Goal: Information Seeking & Learning: Understand process/instructions

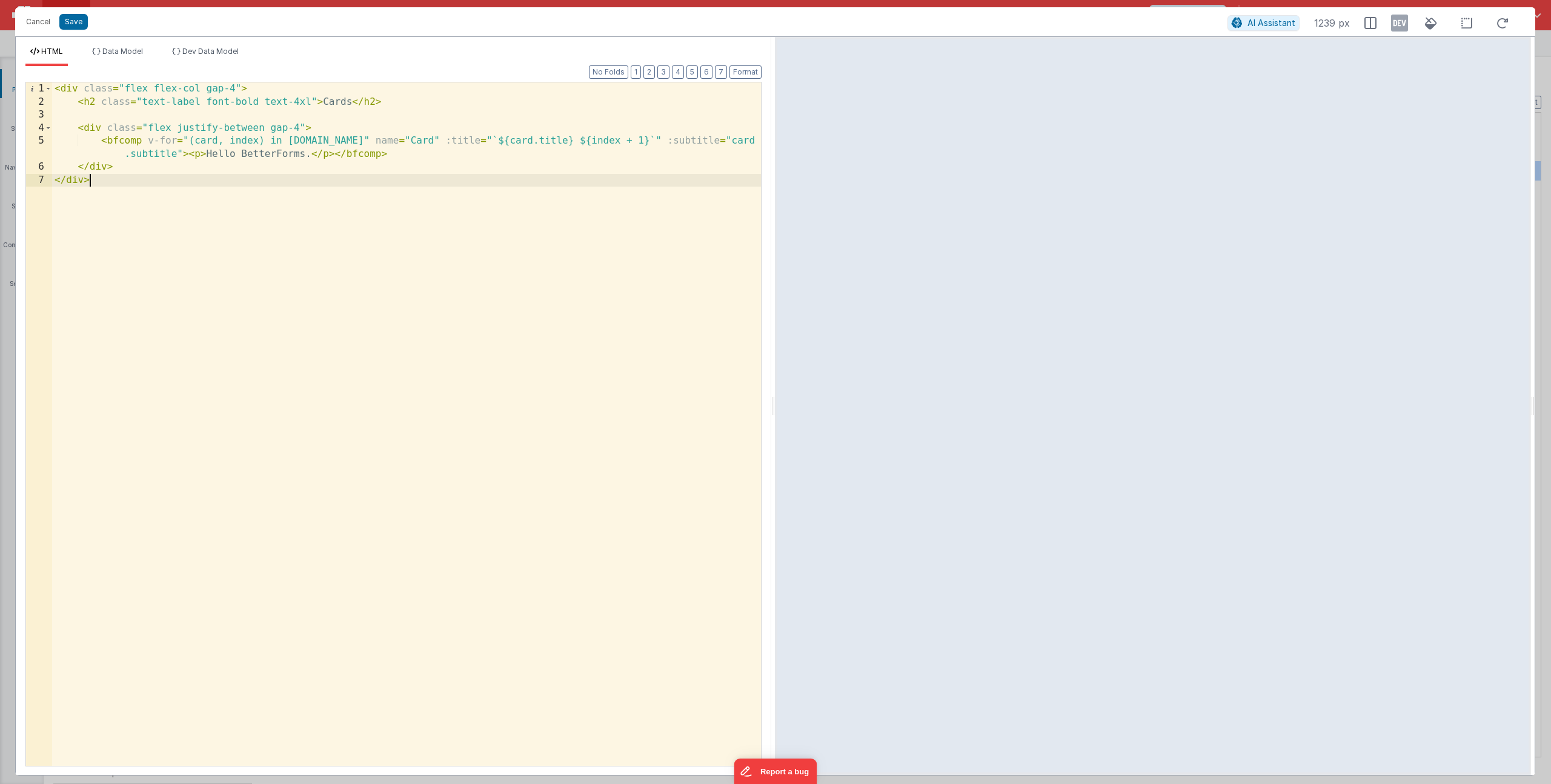
click at [461, 302] on div "< div class = "flex flex-col gap-4" > < h2 class = "text-label font-bold text-4…" at bounding box center [406, 437] width 709 height 709
click at [85, 24] on button "Save" at bounding box center [74, 22] width 29 height 16
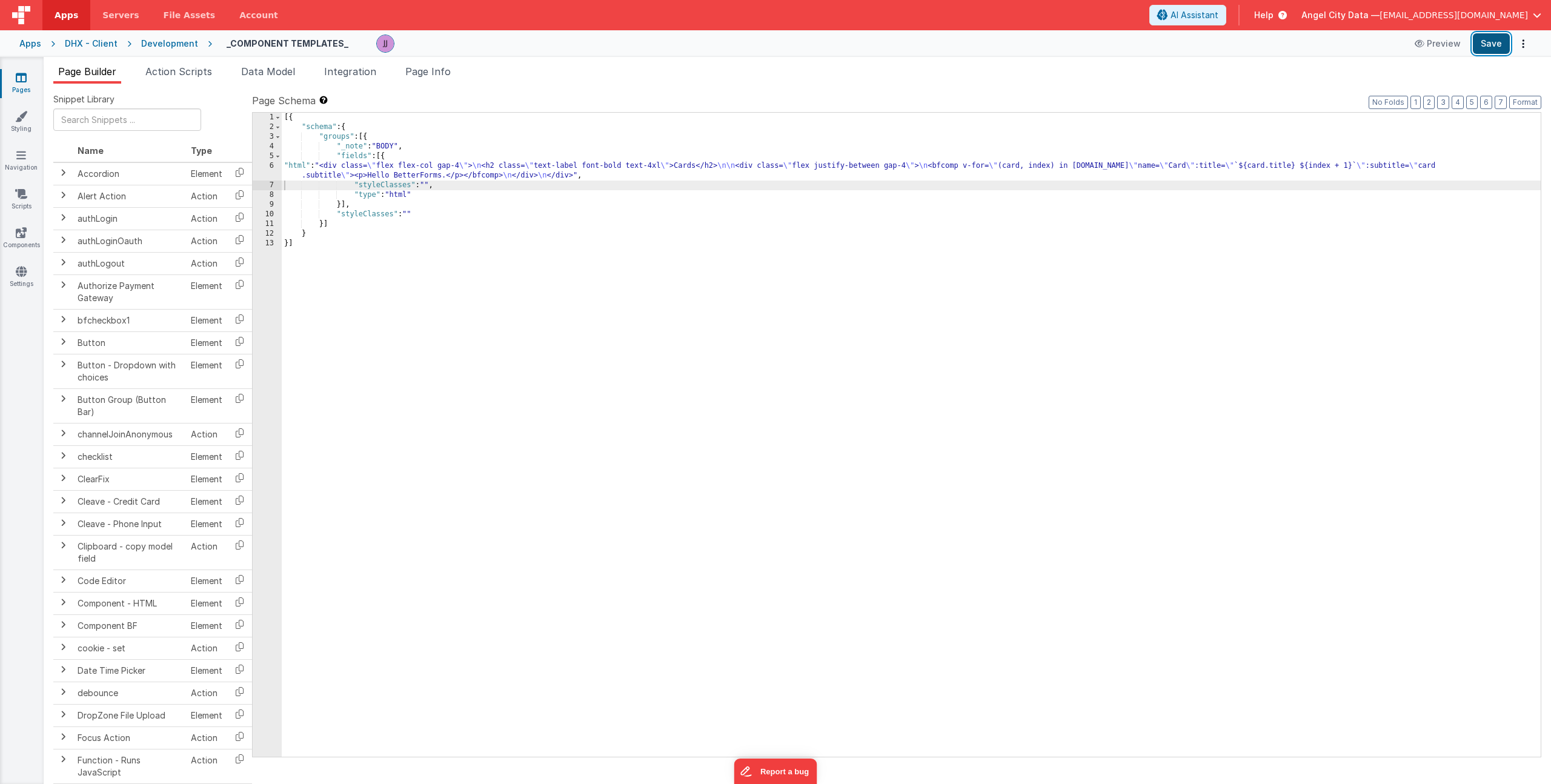
click at [1484, 45] on button "Save" at bounding box center [1491, 44] width 37 height 20
click at [1273, 16] on span "Help" at bounding box center [1263, 15] width 19 height 12
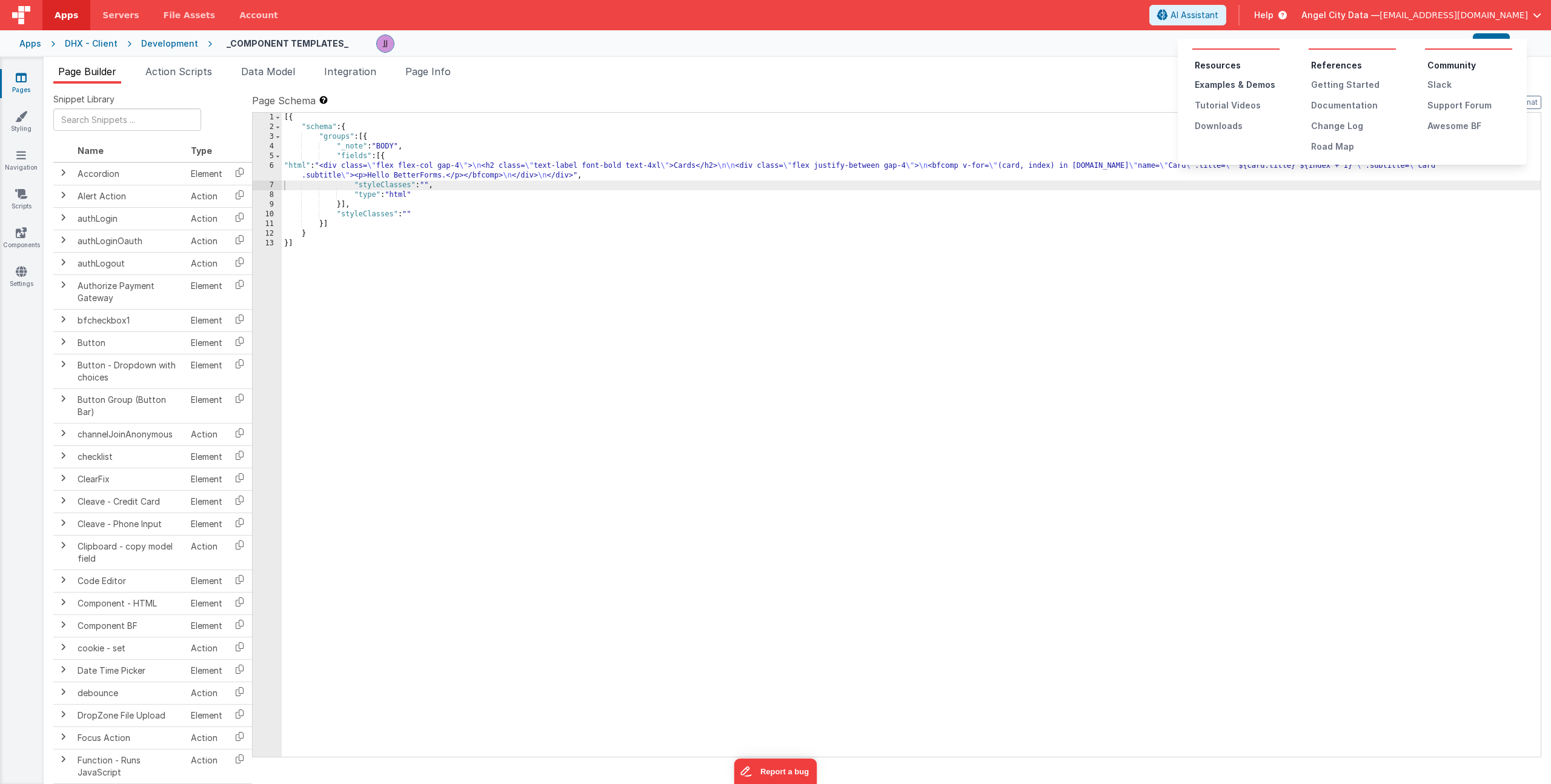
click at [1215, 82] on div "Examples & Demos" at bounding box center [1237, 85] width 85 height 12
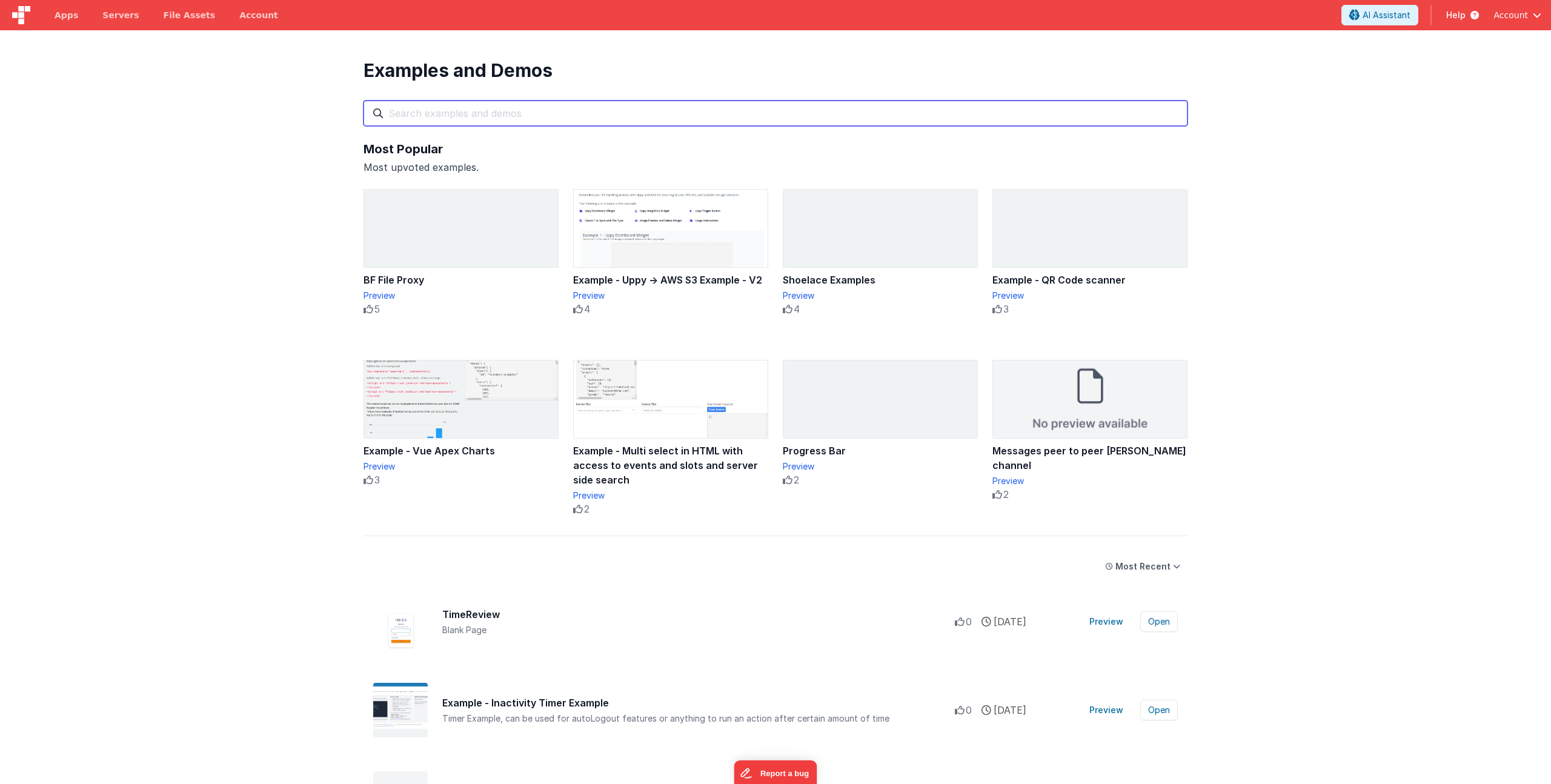
click at [426, 107] on input "text" at bounding box center [775, 114] width 824 height 25
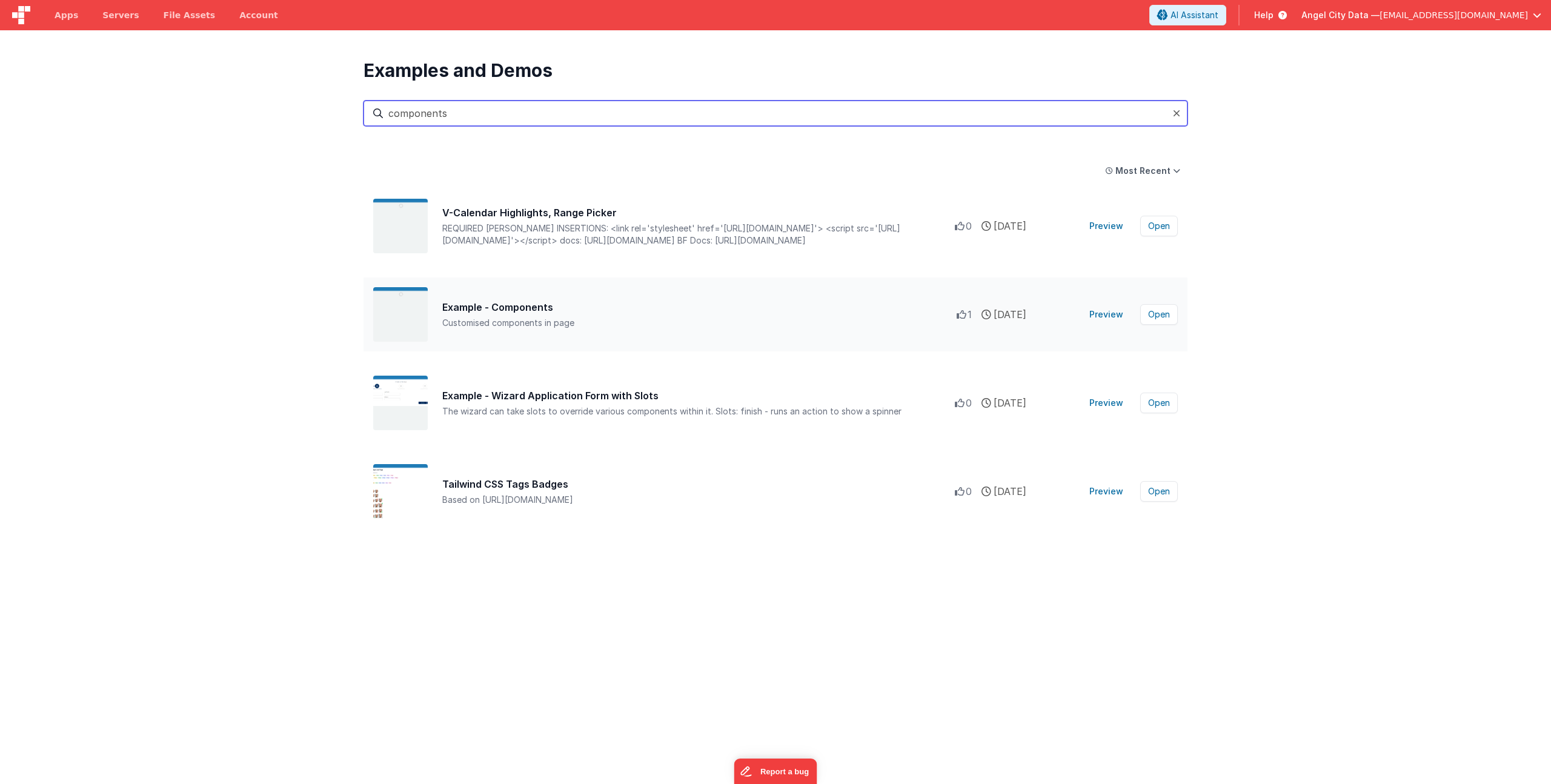
type input "components"
click at [509, 308] on div "Example - Components" at bounding box center [699, 306] width 514 height 14
click at [1164, 317] on button "Open" at bounding box center [1159, 314] width 38 height 20
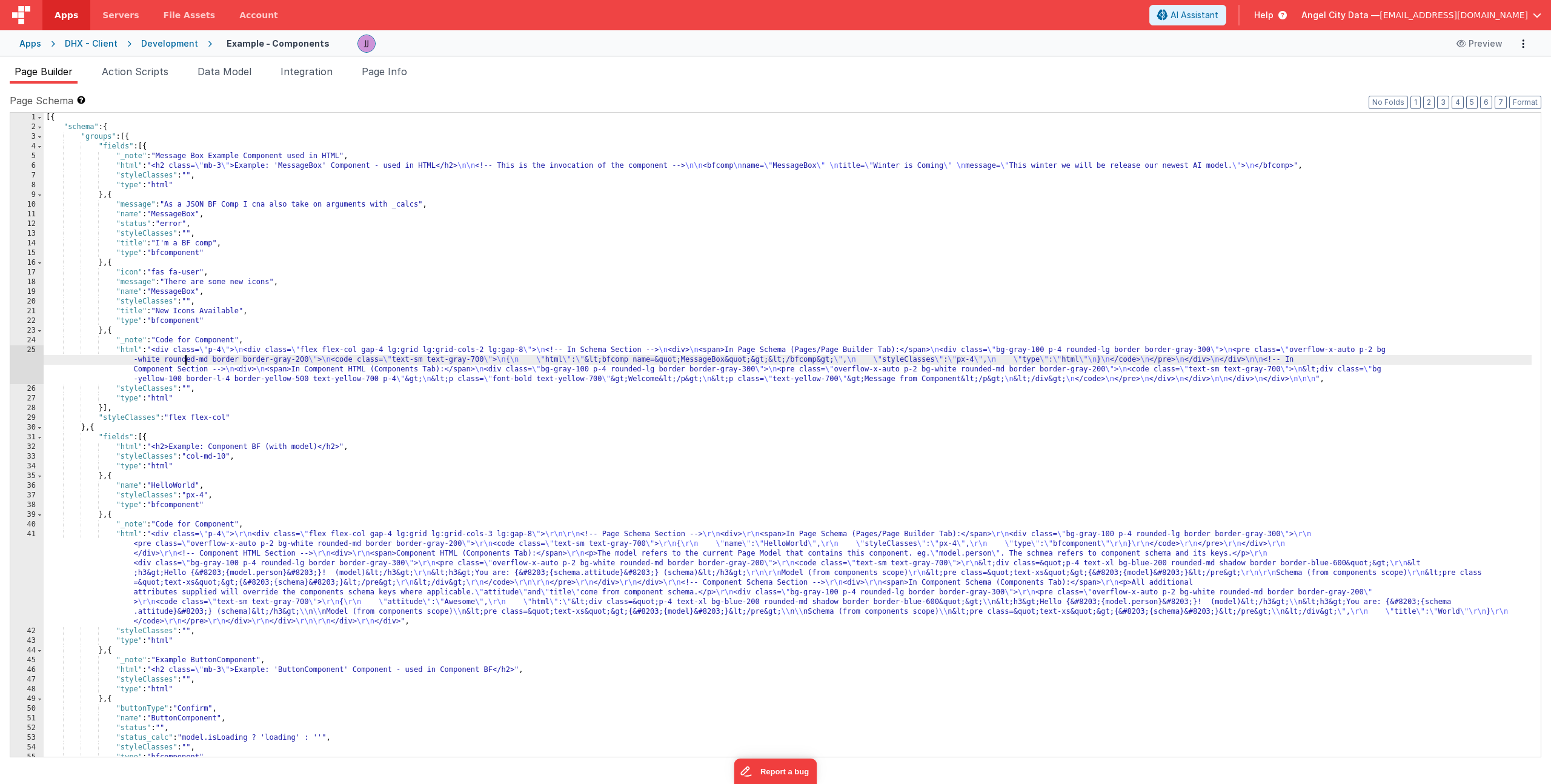
click at [187, 359] on div "[{ "schema" : { "groups" : [{ "fields" : [{ "_note" : "Message Box Example Comp…" at bounding box center [788, 444] width 1488 height 663
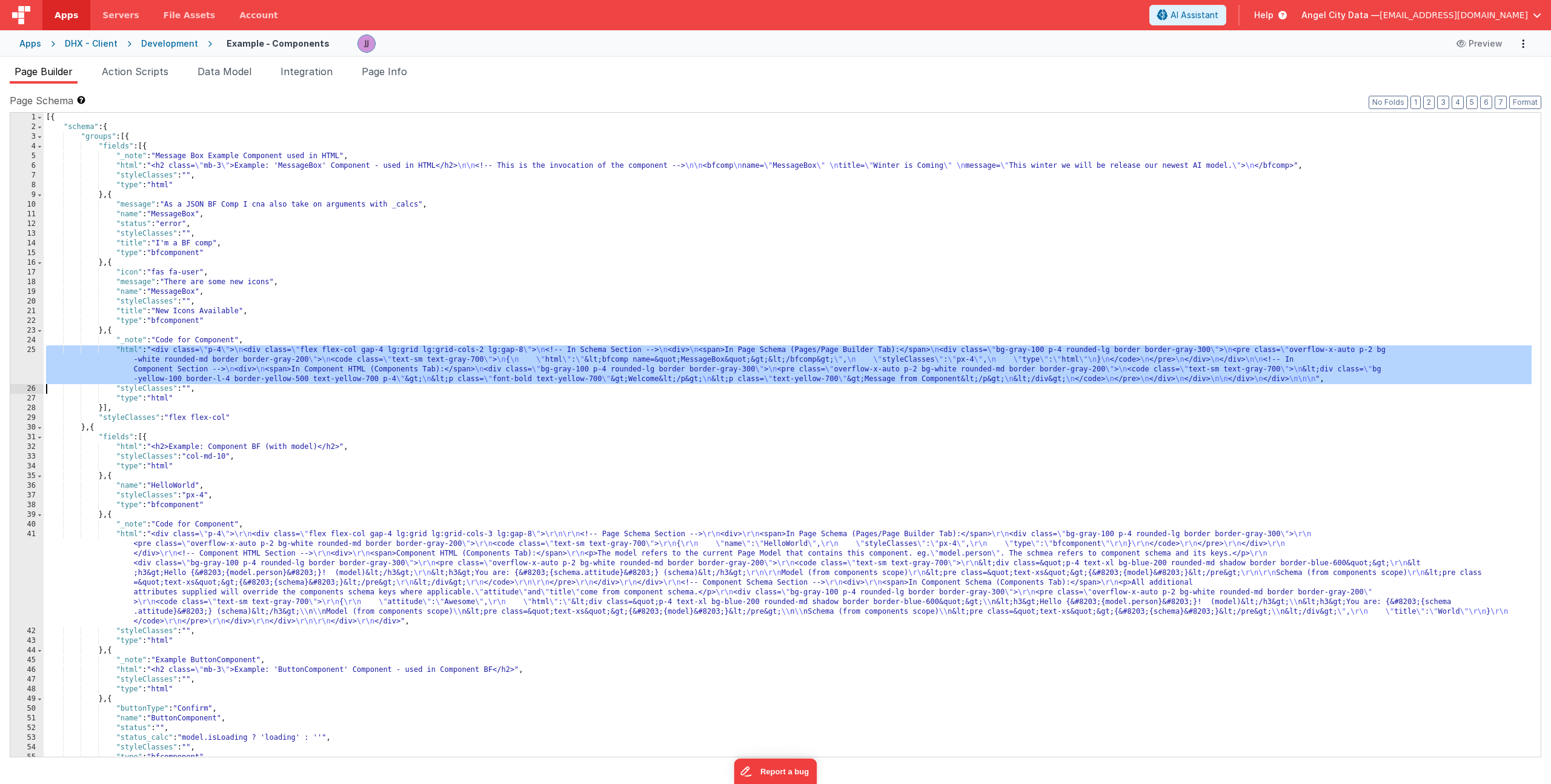
click at [35, 357] on div "25" at bounding box center [27, 364] width 34 height 39
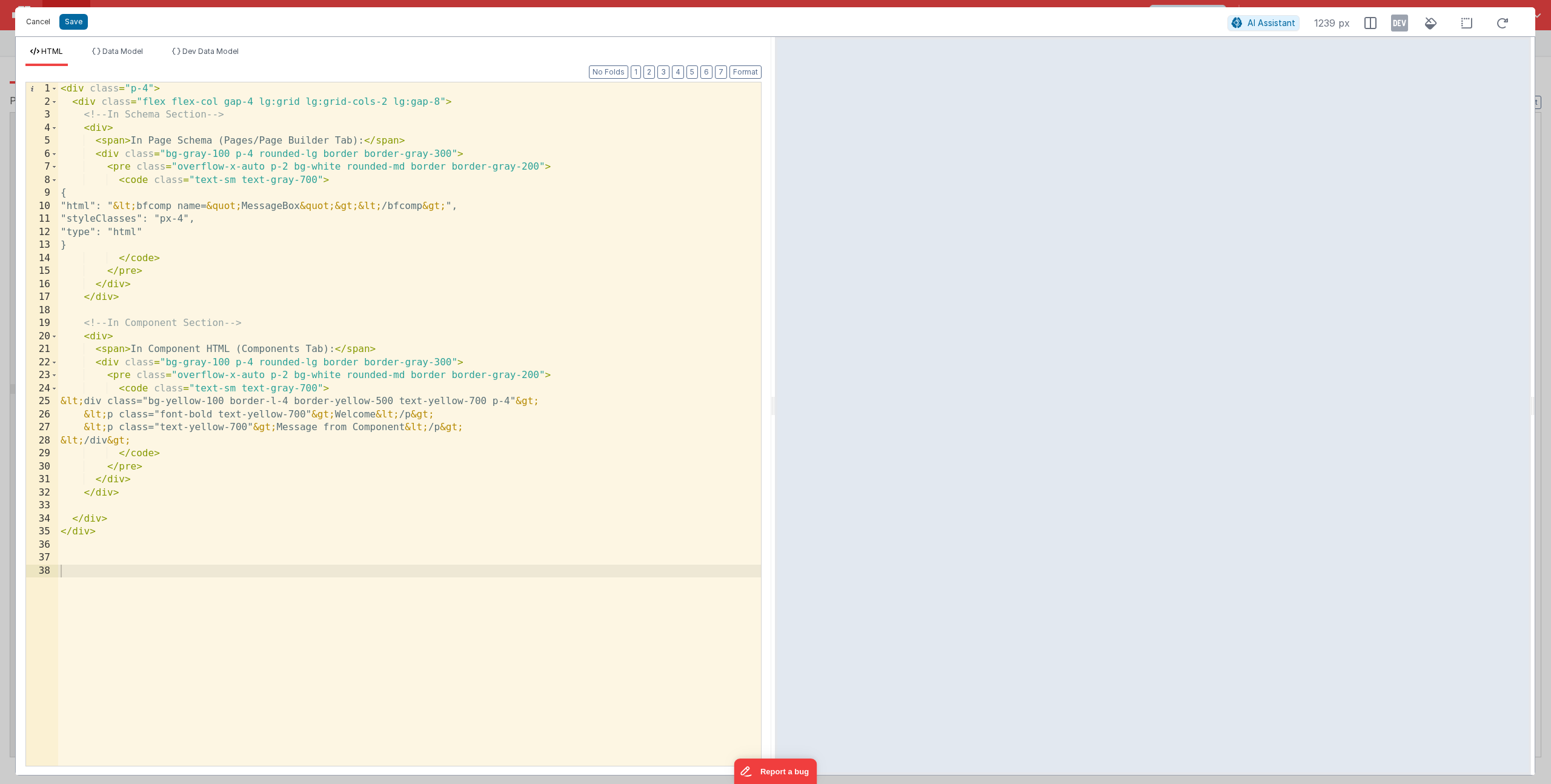
click at [34, 17] on button "Cancel" at bounding box center [38, 22] width 36 height 17
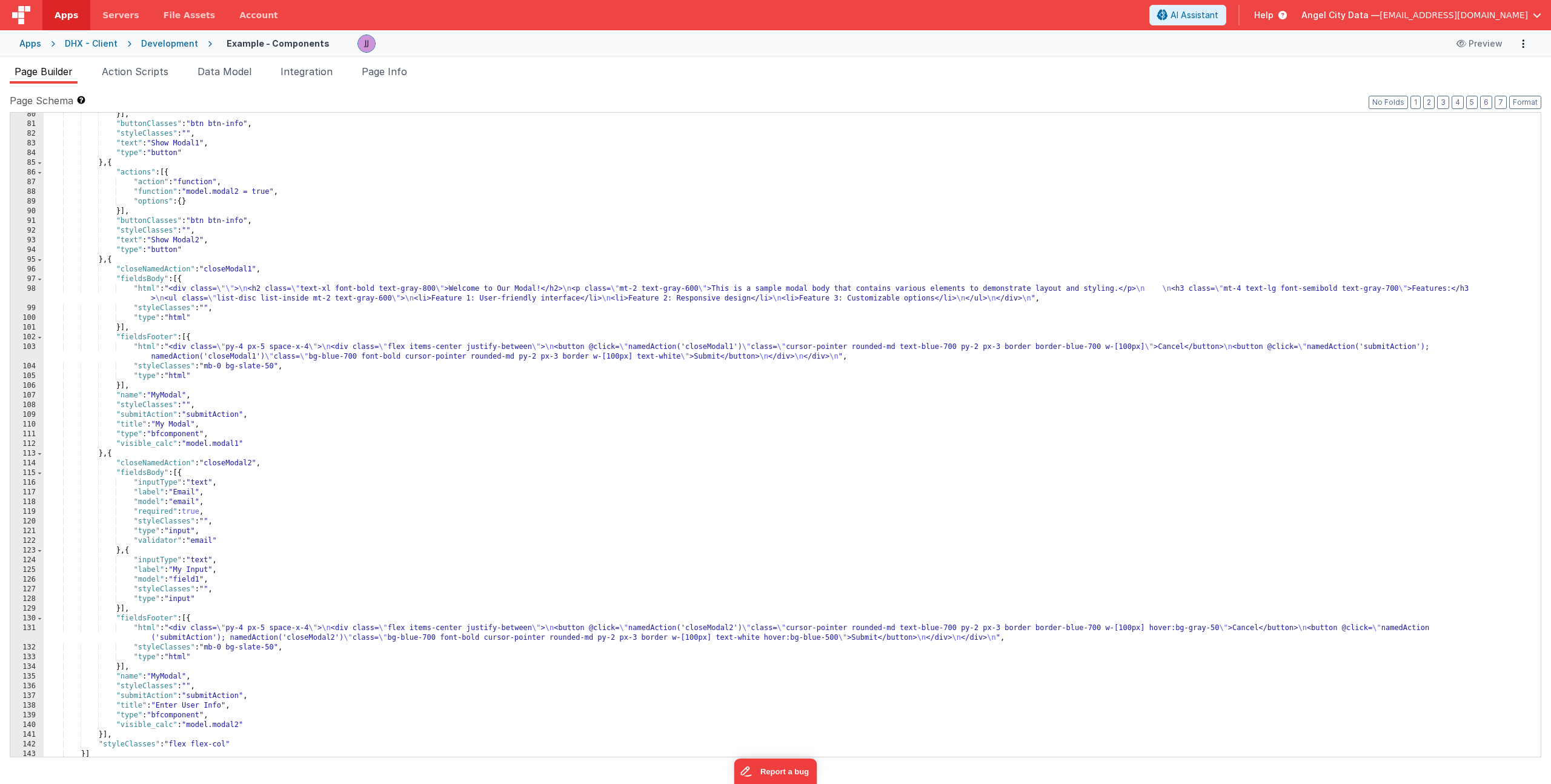
scroll to position [907, 0]
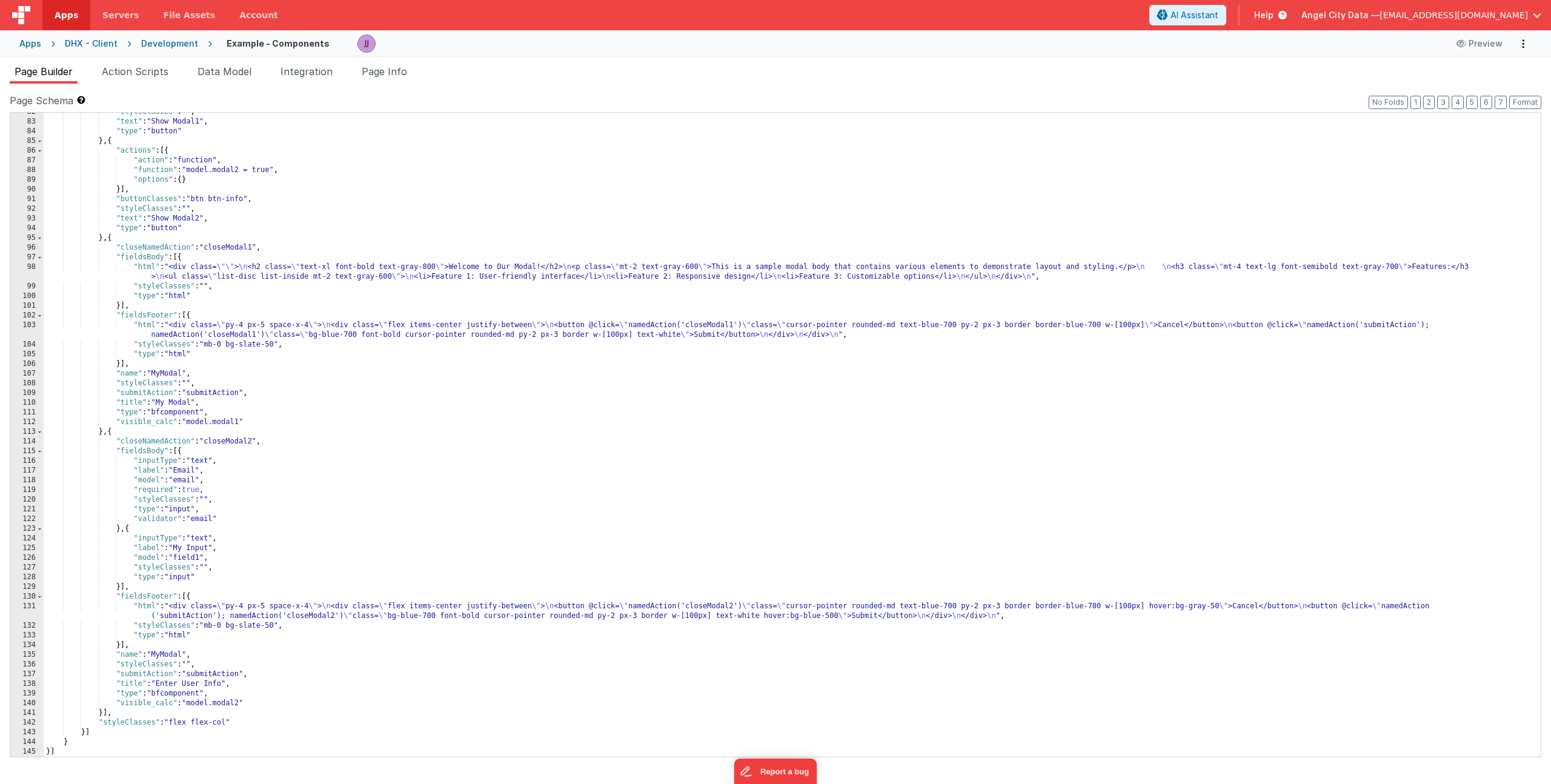
click at [559, 315] on div ""styleClasses" : "" , "text" : "Show Modal1" , "type" : "button" } , { "actions…" at bounding box center [788, 438] width 1488 height 663
type input "User"
click at [1483, 124] on span at bounding box center [1487, 123] width 14 height 15
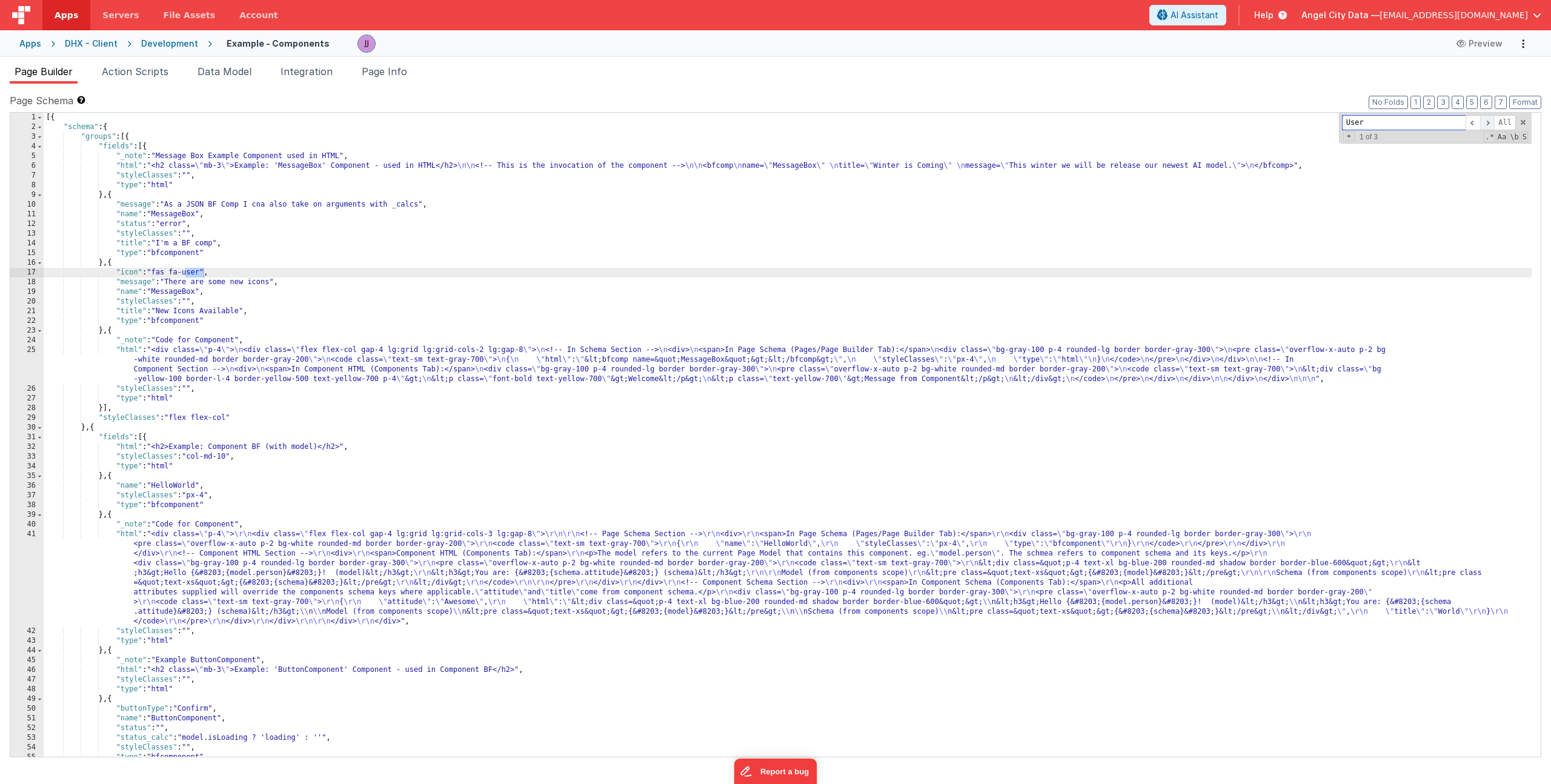
click at [1483, 124] on span at bounding box center [1487, 123] width 14 height 15
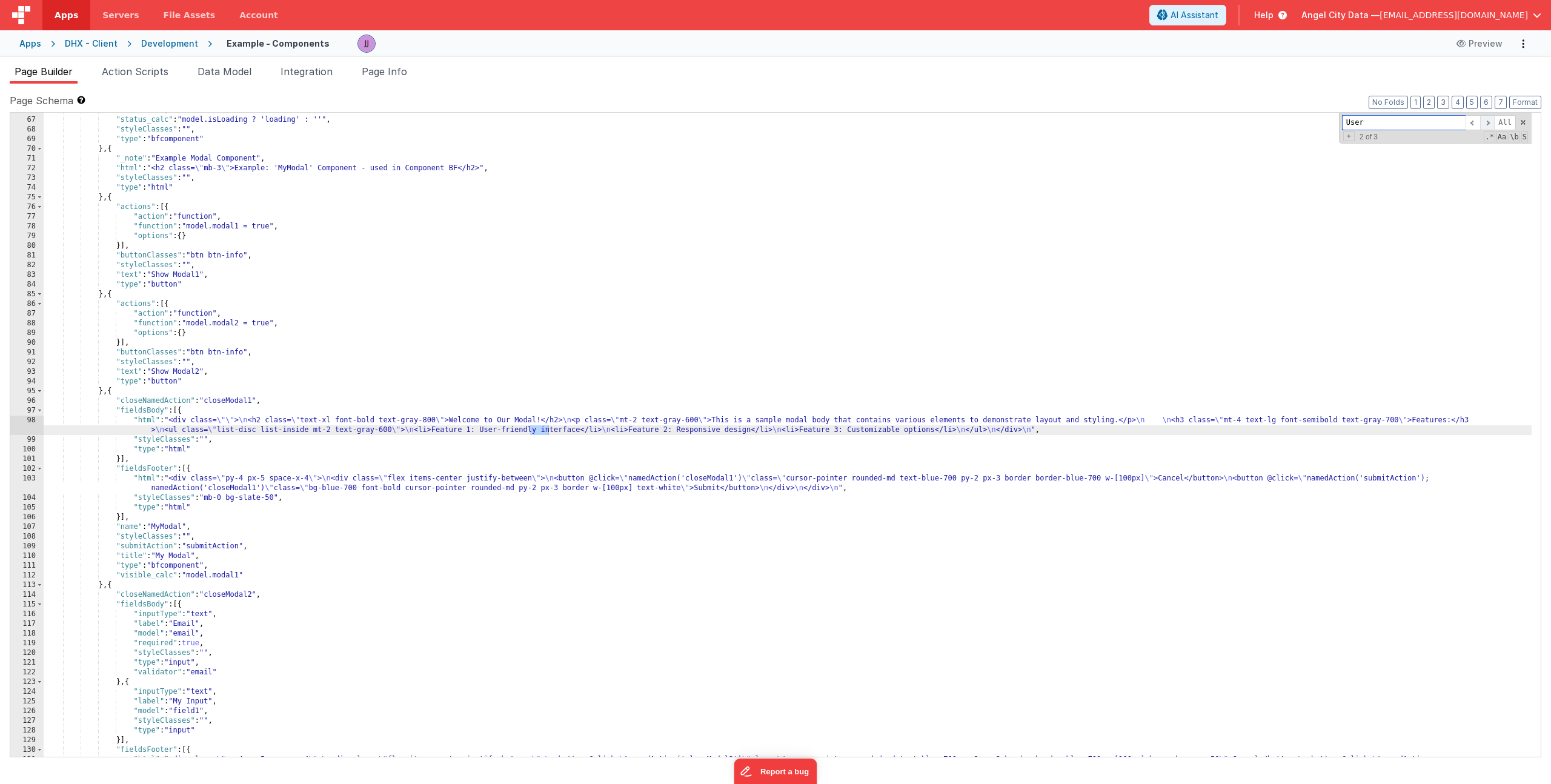
scroll to position [754, 0]
click at [249, 432] on div ""status" : "" , "status_calc" : "model.isLoading ? 'loading' : ''" , "styleClas…" at bounding box center [788, 442] width 1488 height 673
